Goal: Find specific page/section: Find specific page/section

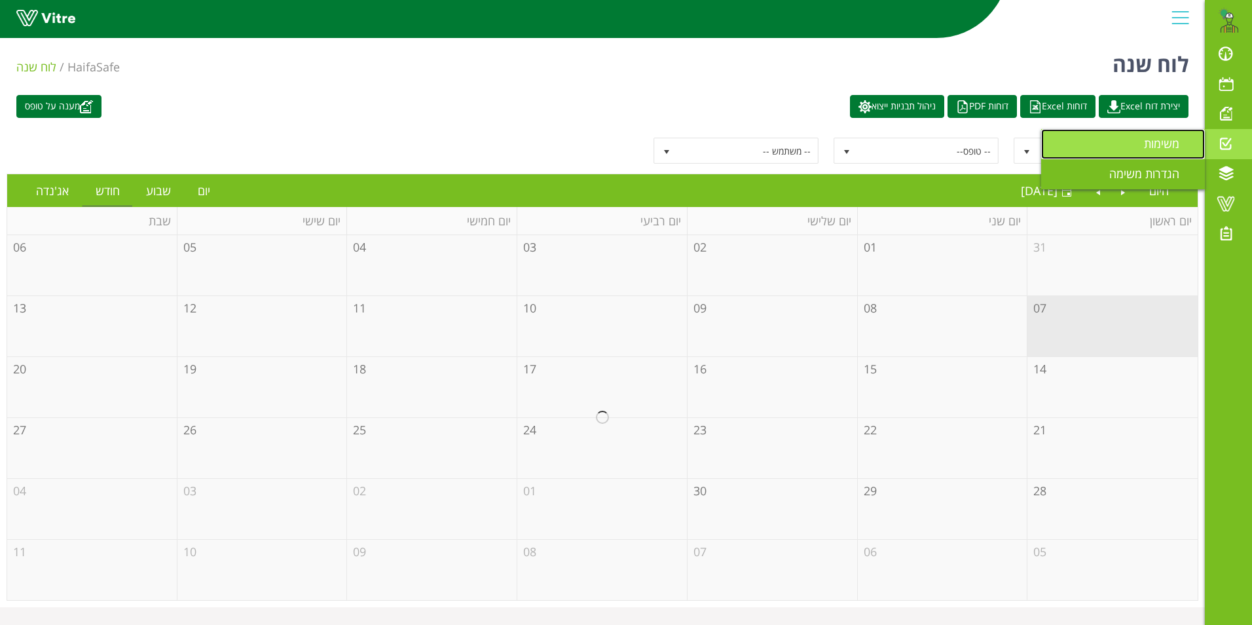
click at [1171, 139] on span "משימות" at bounding box center [1169, 144] width 51 height 16
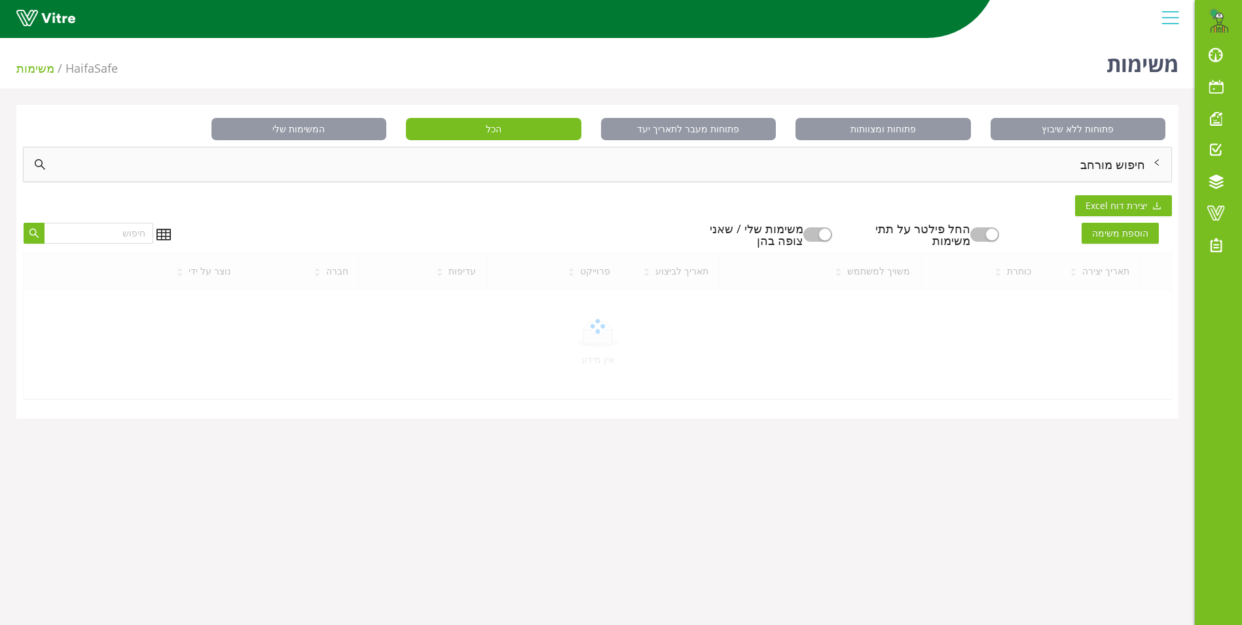
click at [1124, 168] on div "חיפוש מורחב" at bounding box center [598, 164] width 1148 height 34
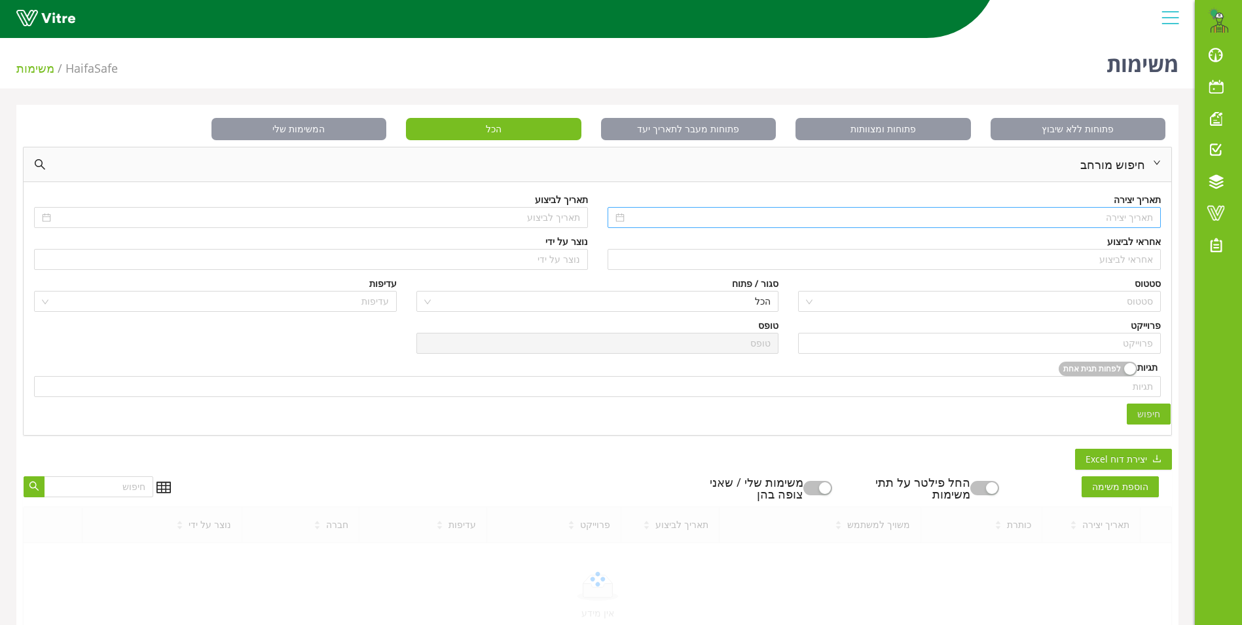
click at [1122, 219] on input at bounding box center [890, 217] width 526 height 14
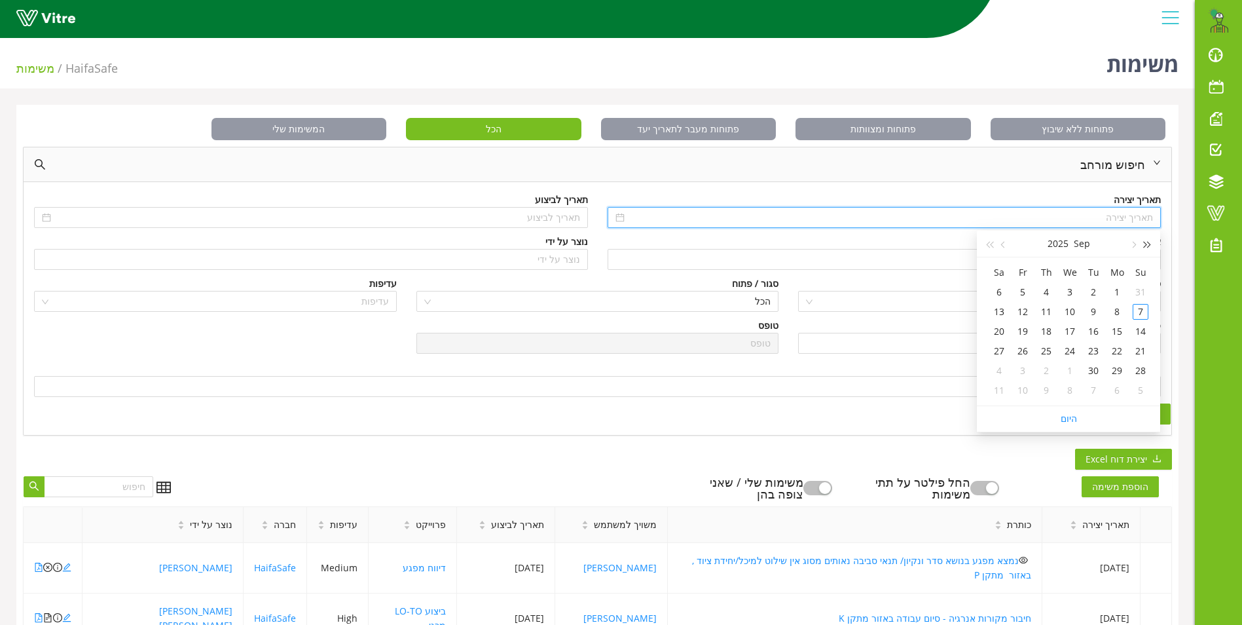
click at [1150, 244] on button "button" at bounding box center [1148, 243] width 14 height 26
type input "06/10/2024"
type input "08/10/2024"
type input "02/09/2024"
type input "01/09/2024"
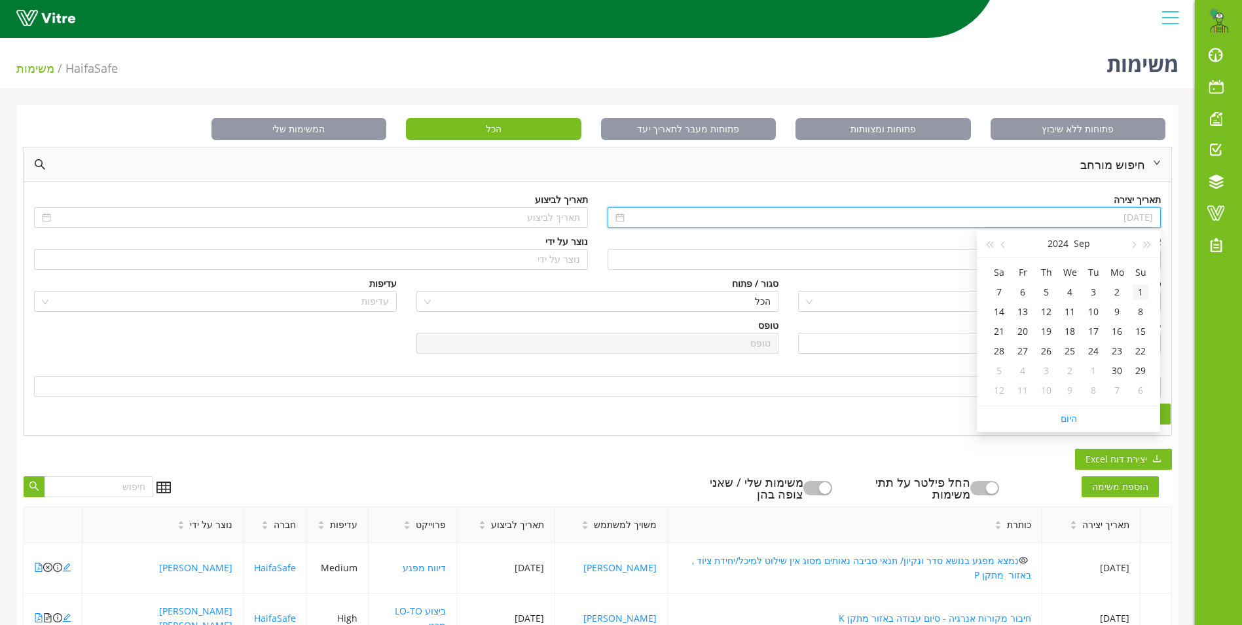
click at [1139, 287] on div "1" at bounding box center [1141, 292] width 16 height 16
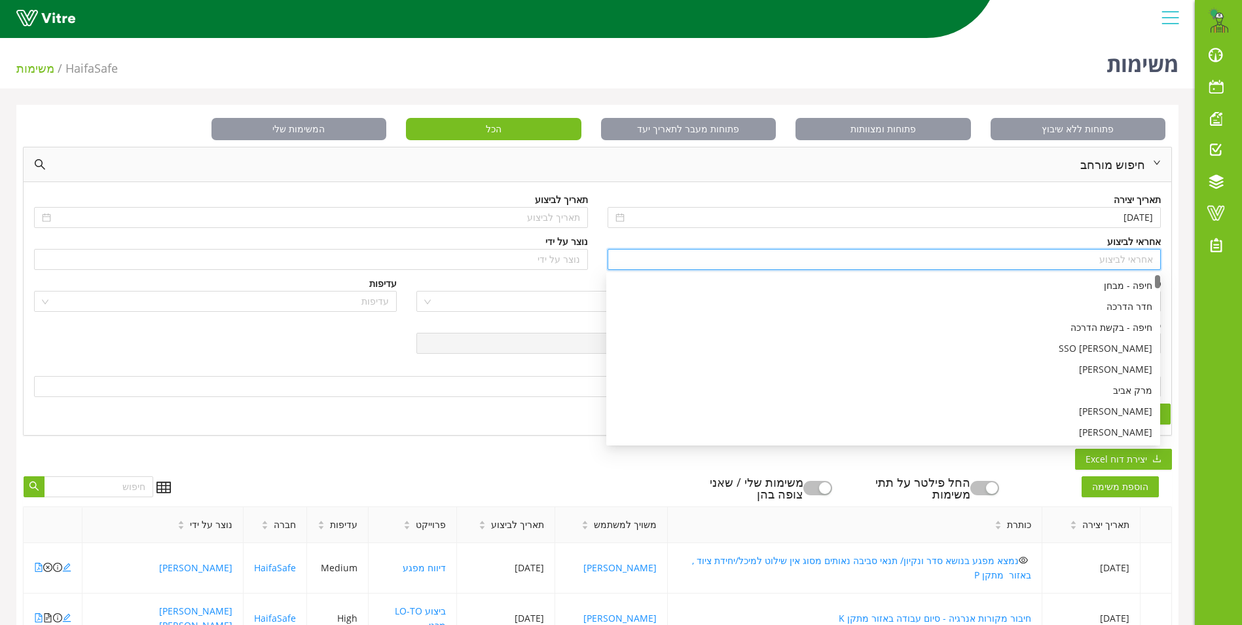
click at [1139, 262] on input "search" at bounding box center [885, 259] width 538 height 20
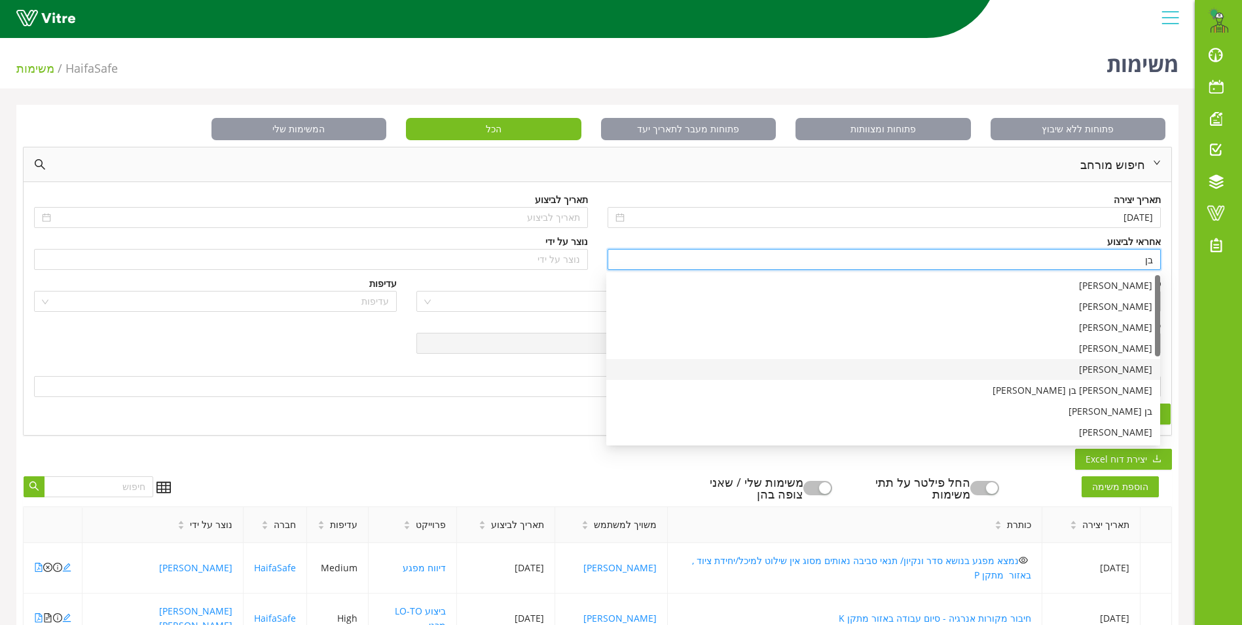
click at [1120, 365] on div "[PERSON_NAME]" at bounding box center [883, 369] width 538 height 14
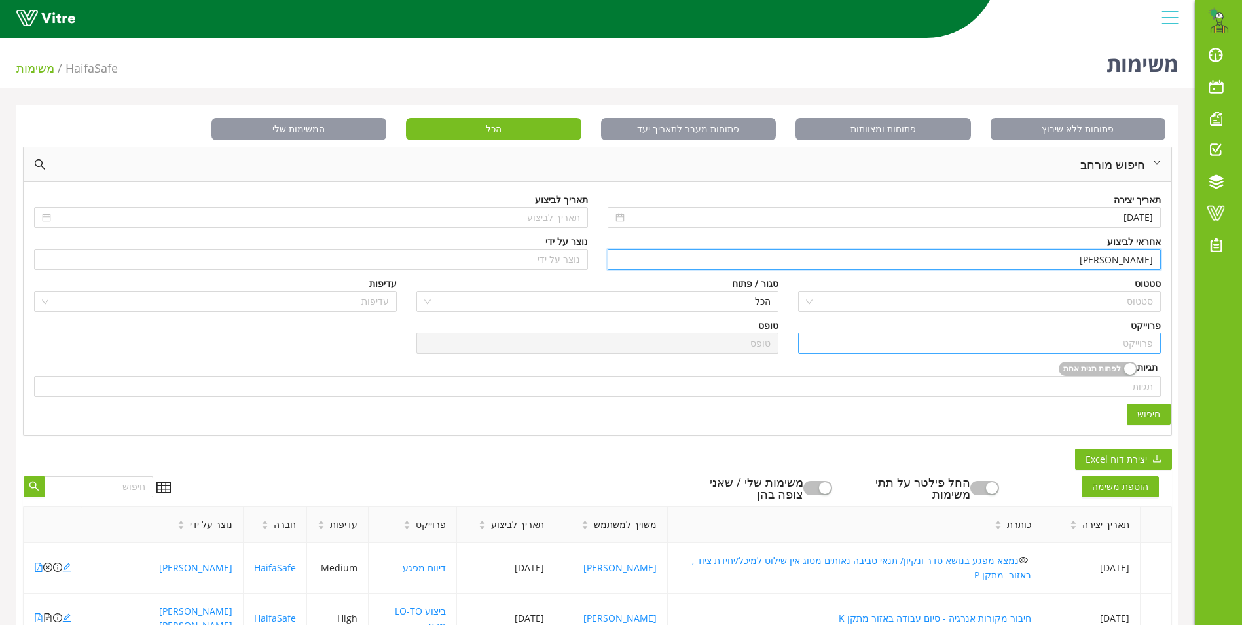
type input "[PERSON_NAME]"
click at [1128, 342] on input "search" at bounding box center [979, 343] width 347 height 20
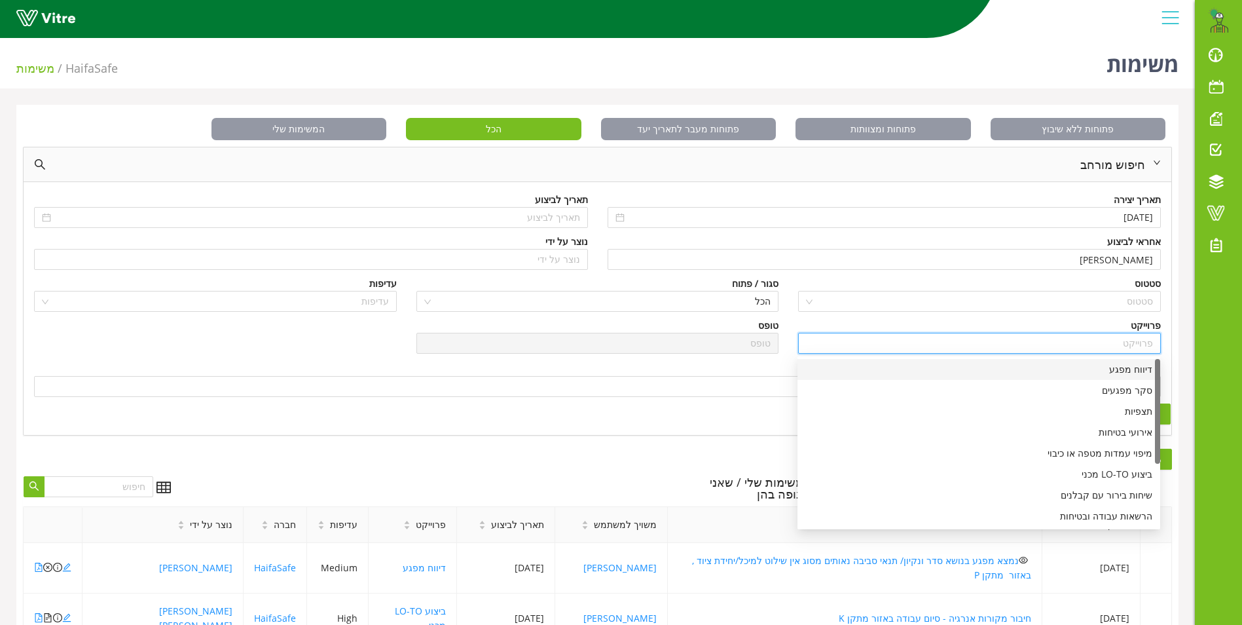
click at [1129, 367] on div "דיווח מפגע" at bounding box center [978, 369] width 347 height 14
type input "דיווח מפגע"
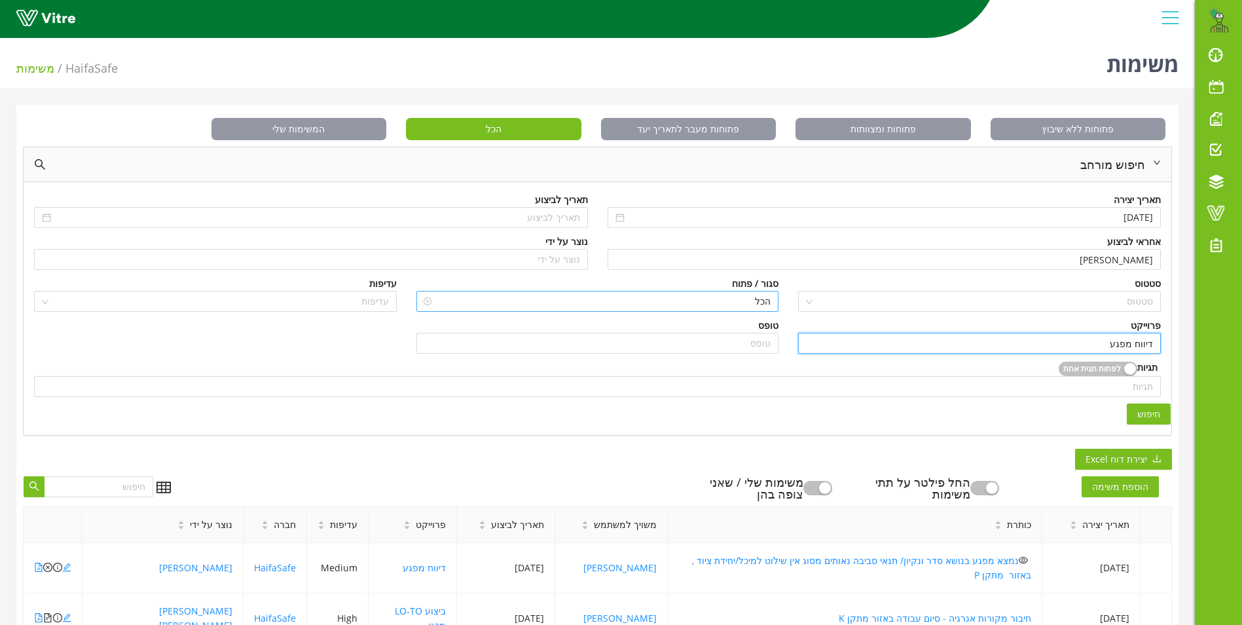
click at [774, 301] on div "הכל" at bounding box center [597, 301] width 363 height 21
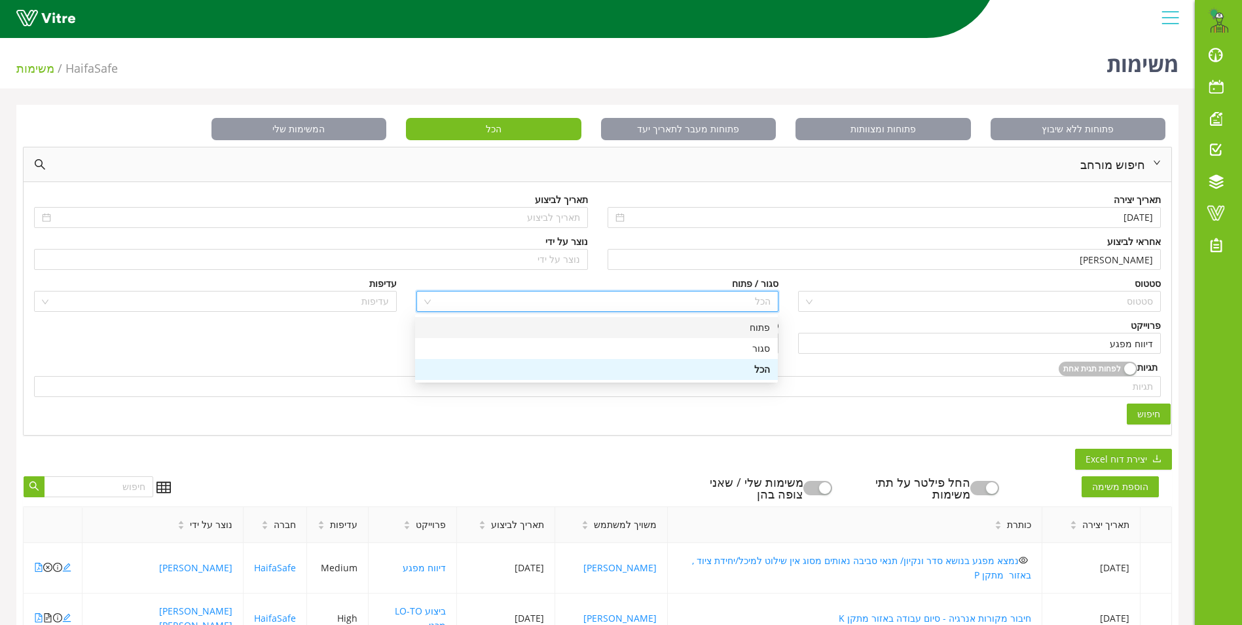
click at [760, 323] on div "פתוח" at bounding box center [596, 327] width 347 height 14
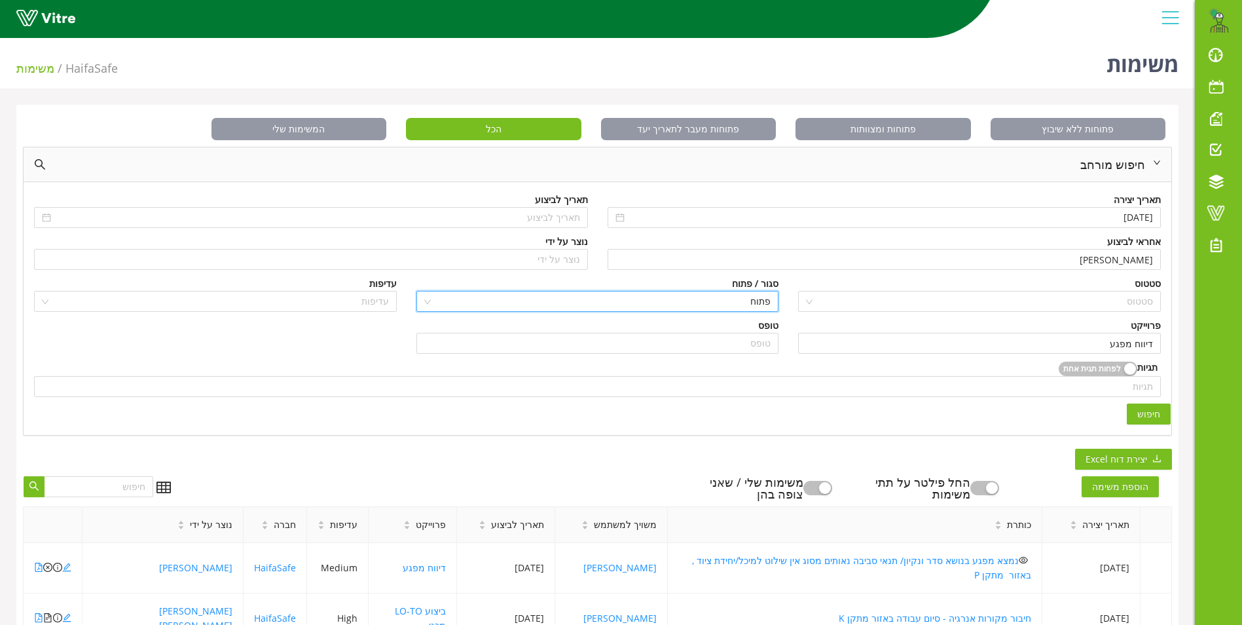
click at [1155, 411] on span "חיפוש" at bounding box center [1148, 414] width 23 height 14
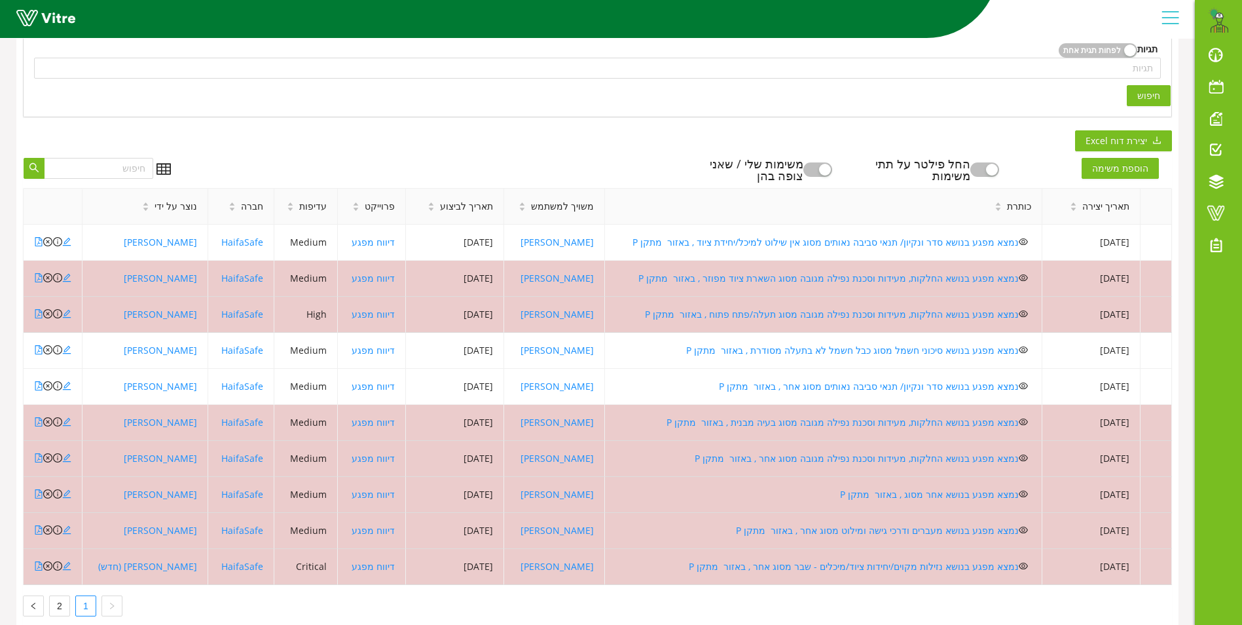
scroll to position [350, 0]
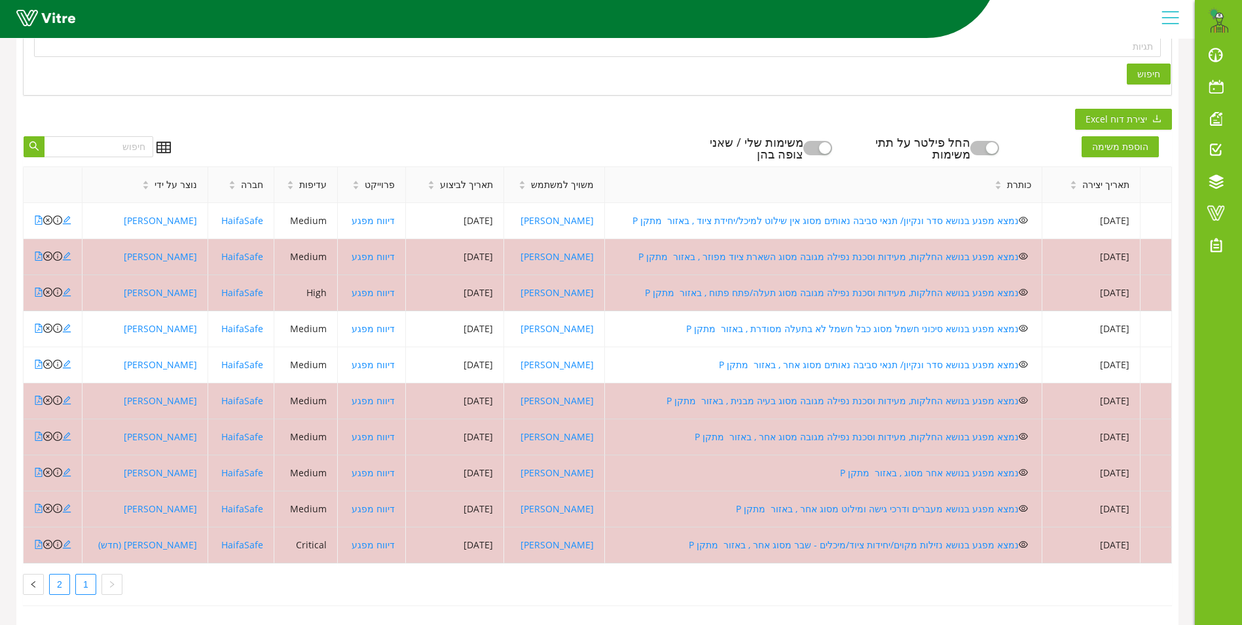
click at [58, 574] on link "2" at bounding box center [60, 584] width 20 height 20
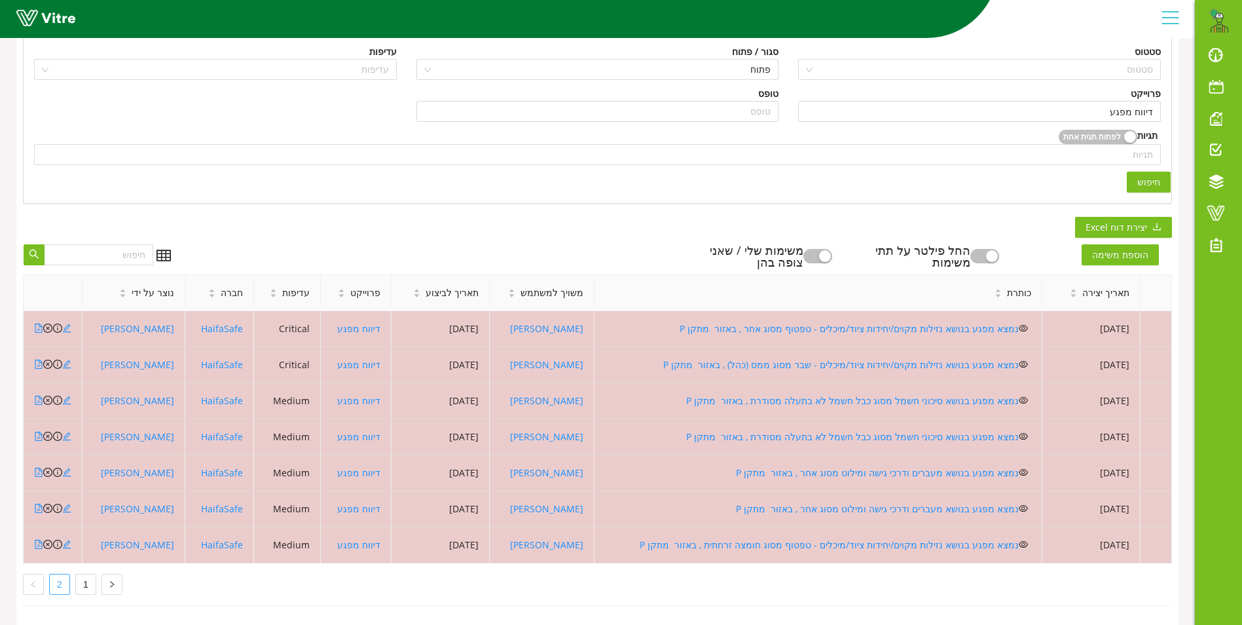
scroll to position [242, 0]
click at [92, 574] on link "1" at bounding box center [86, 584] width 20 height 20
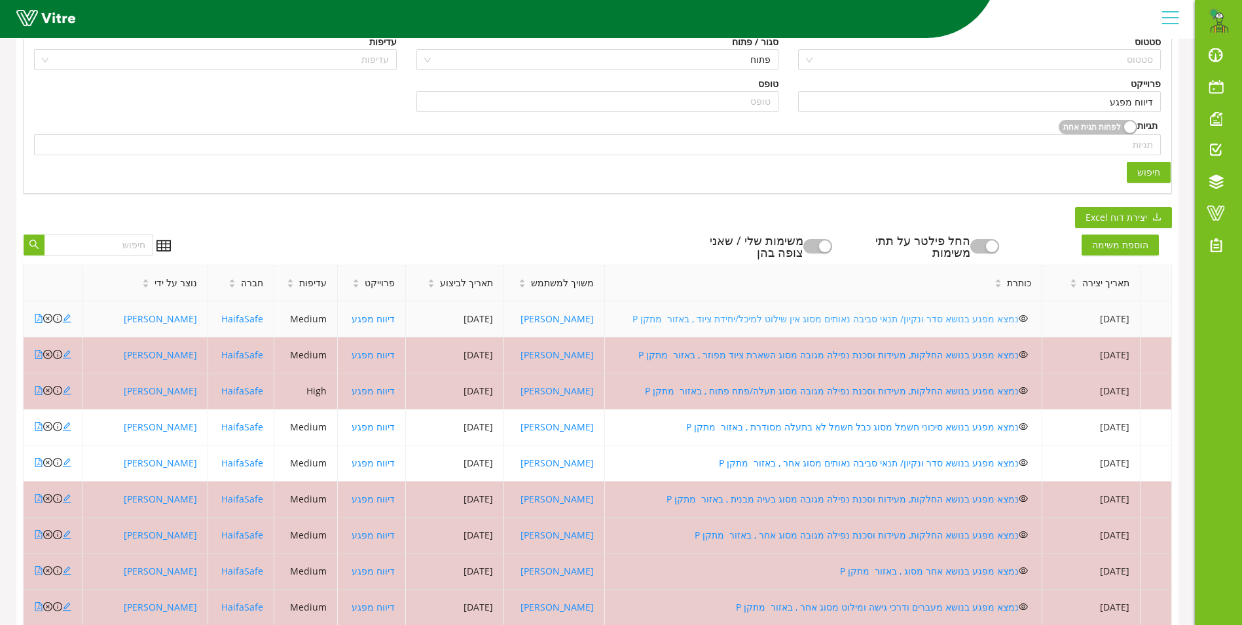
click at [949, 320] on link "נמצא מפגע בנושא סדר ונקיון/ תנאי סביבה נאותים מסוג אין שילוט למיכל/יחידת ציוד ,…" at bounding box center [826, 318] width 386 height 12
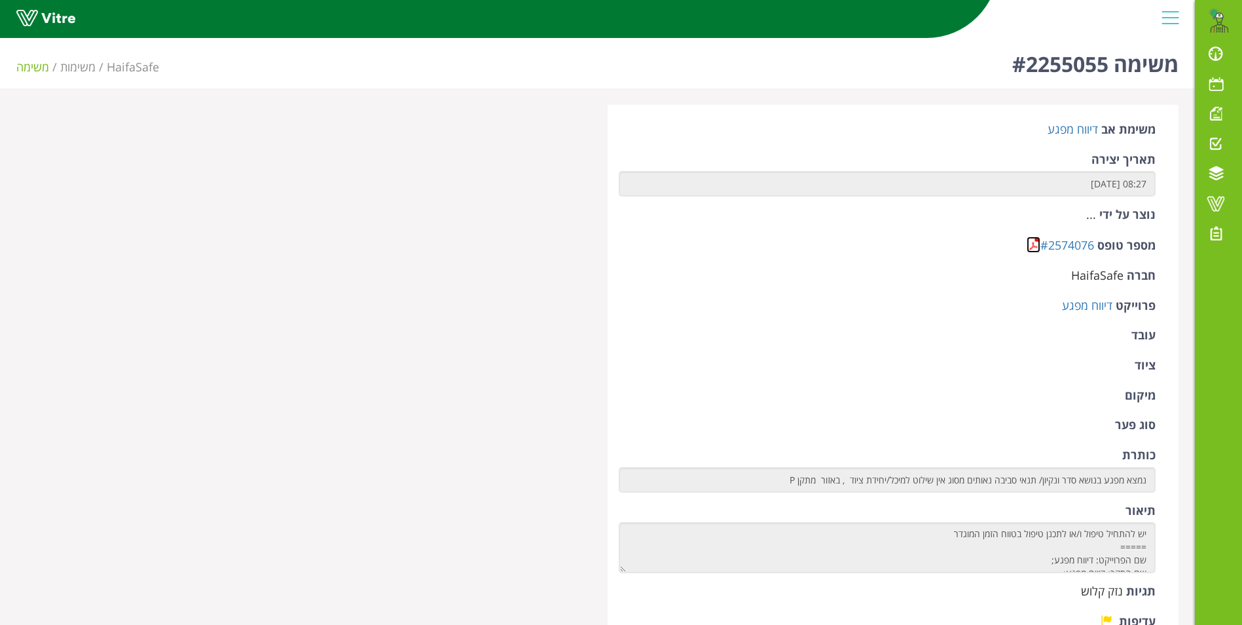
click at [1034, 240] on link at bounding box center [1034, 244] width 14 height 16
